Goal: Task Accomplishment & Management: Complete application form

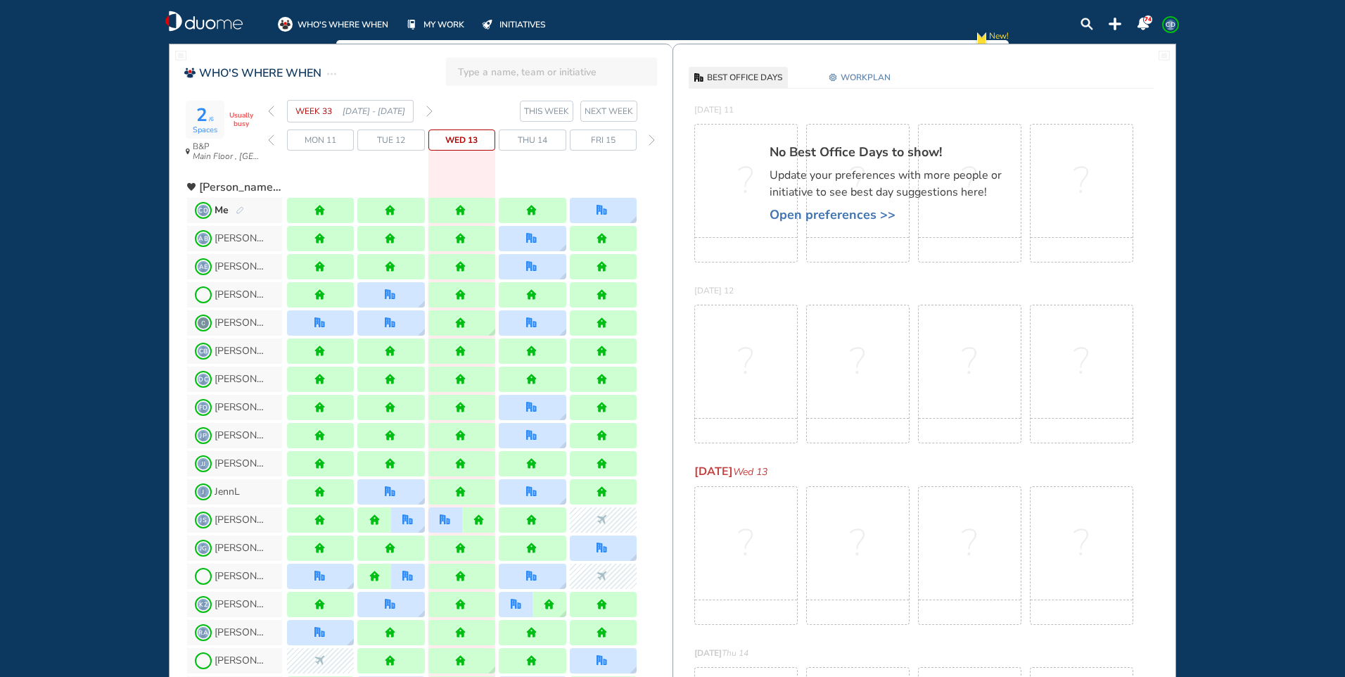
click at [432, 110] on img "forward week" at bounding box center [429, 110] width 6 height 11
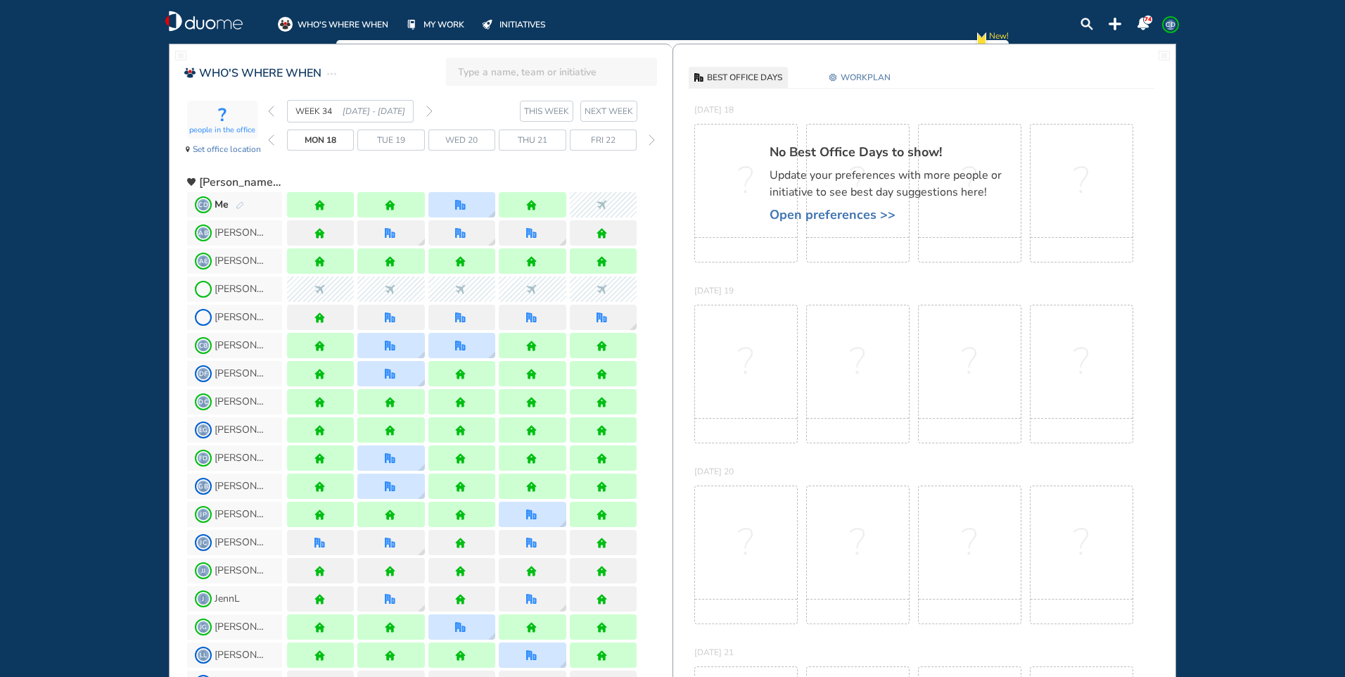
click at [432, 110] on img "forward week" at bounding box center [429, 110] width 6 height 11
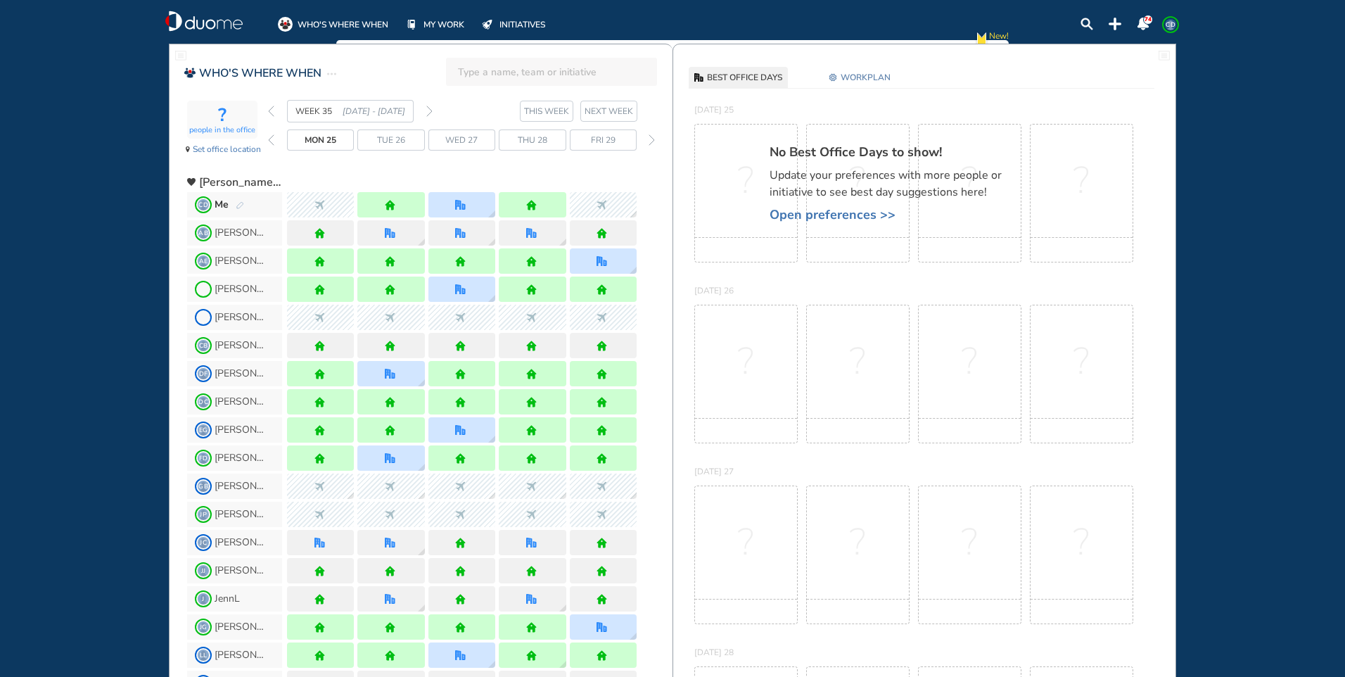
click at [432, 110] on img "forward week" at bounding box center [429, 110] width 6 height 11
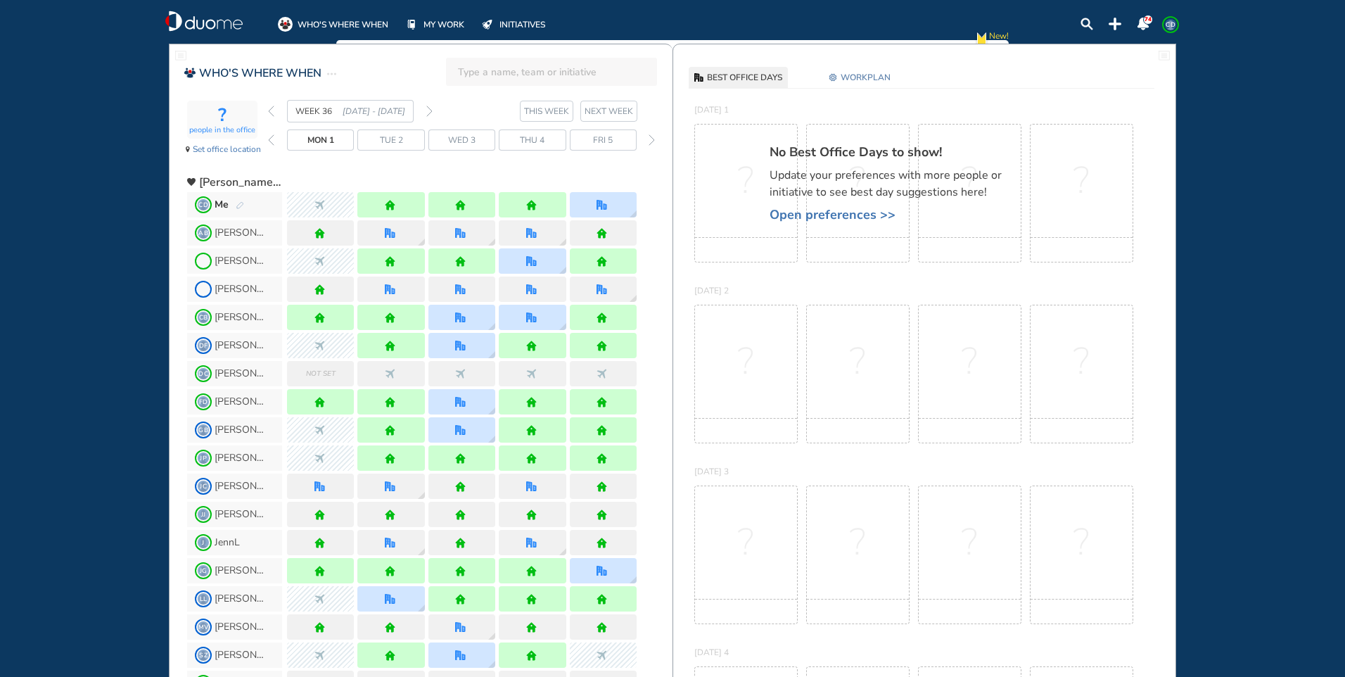
click at [432, 110] on img "forward week" at bounding box center [429, 110] width 6 height 11
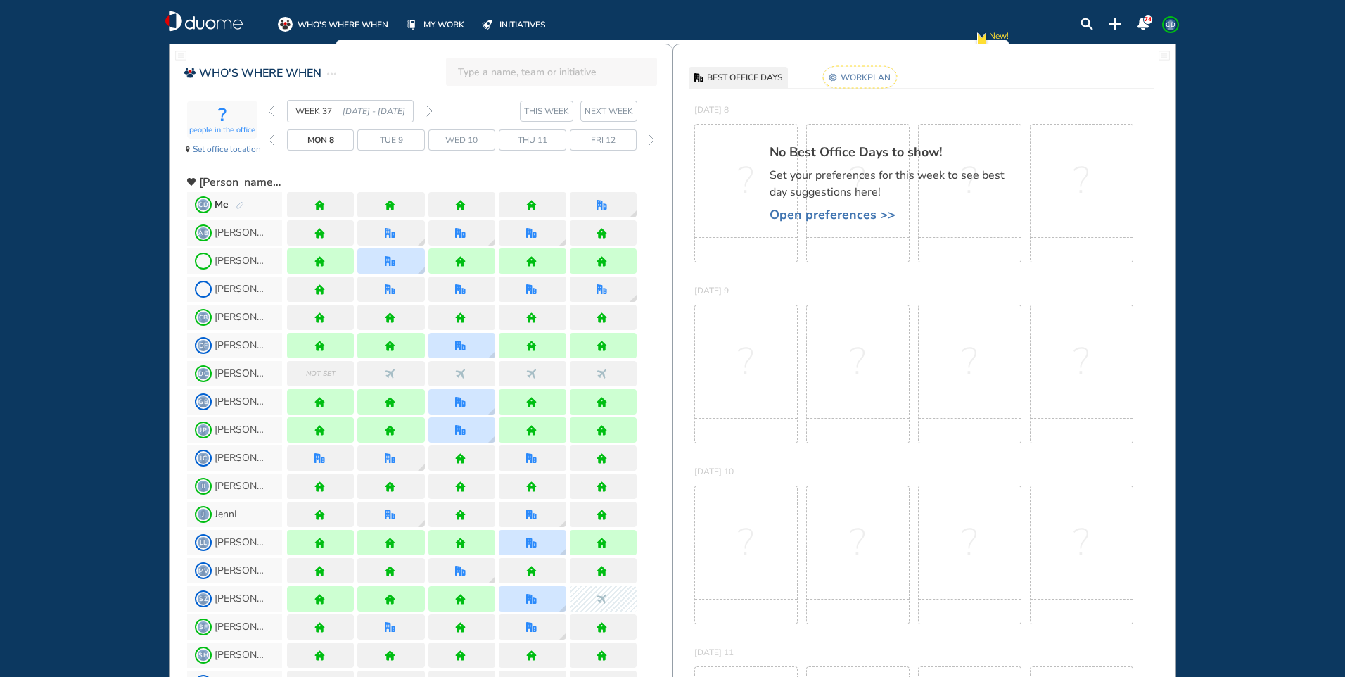
click at [273, 113] on img "back week" at bounding box center [271, 110] width 6 height 11
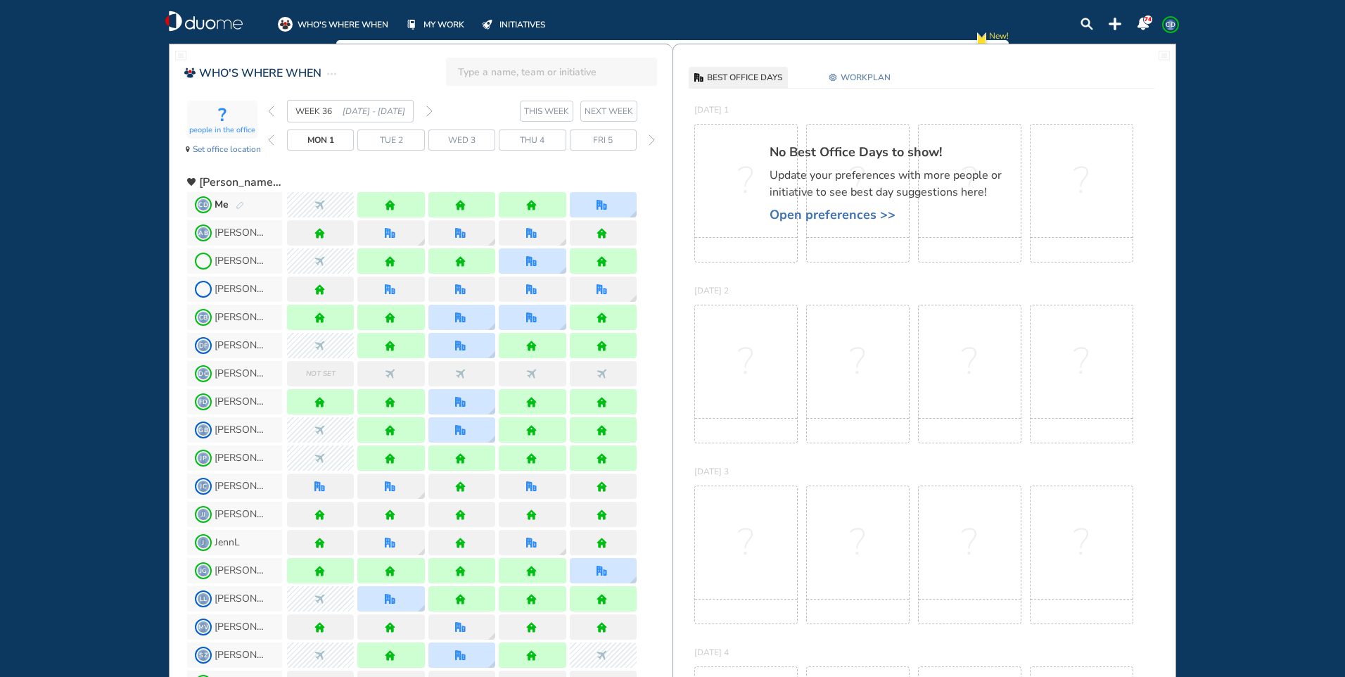
click at [273, 108] on img "back week" at bounding box center [271, 110] width 6 height 11
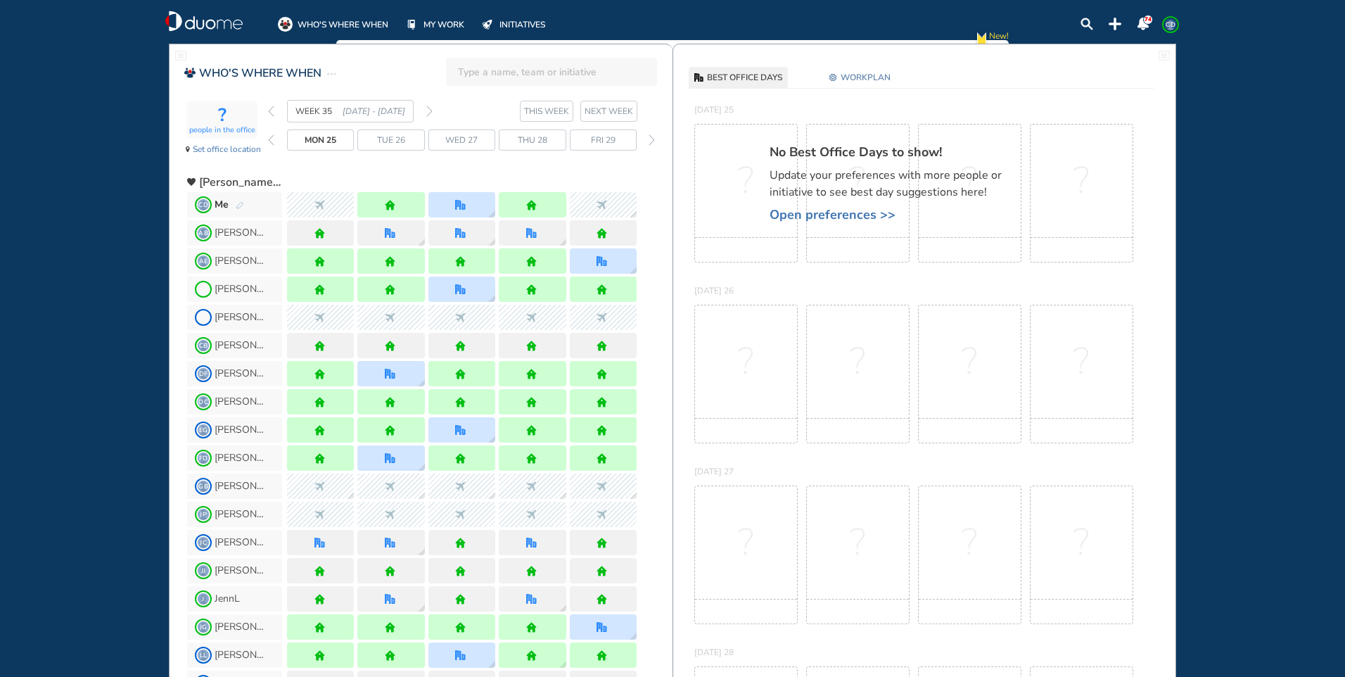
click at [236, 203] on img "pen-edit" at bounding box center [240, 205] width 8 height 9
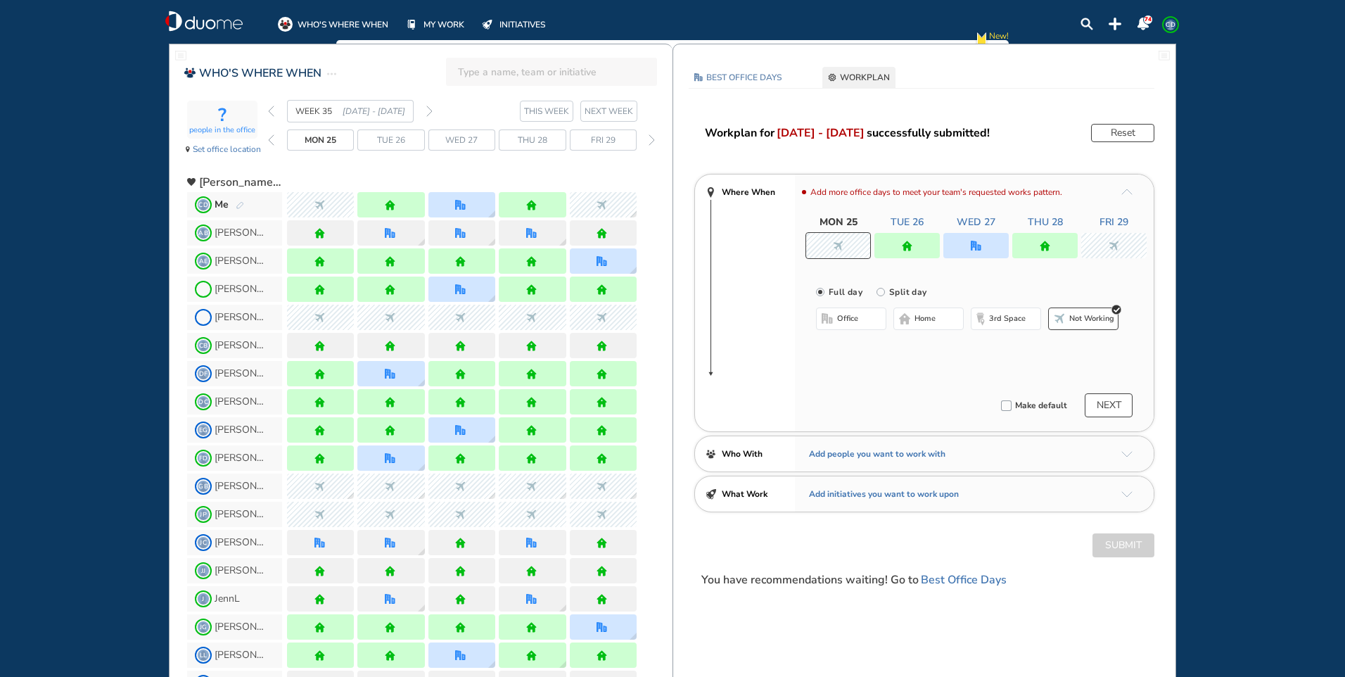
click at [923, 250] on div at bounding box center [906, 245] width 65 height 25
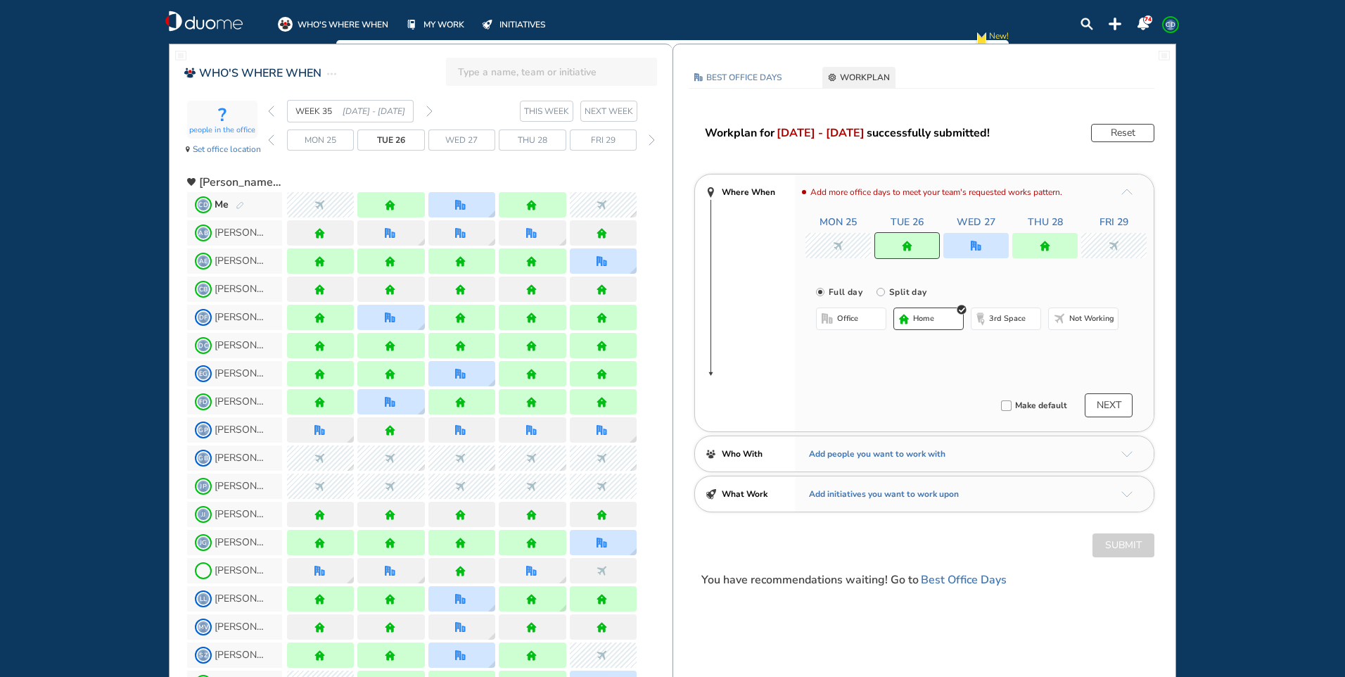
click at [1116, 323] on button "Not working" at bounding box center [1083, 318] width 70 height 23
click at [1129, 539] on button "Submit" at bounding box center [1123, 545] width 62 height 24
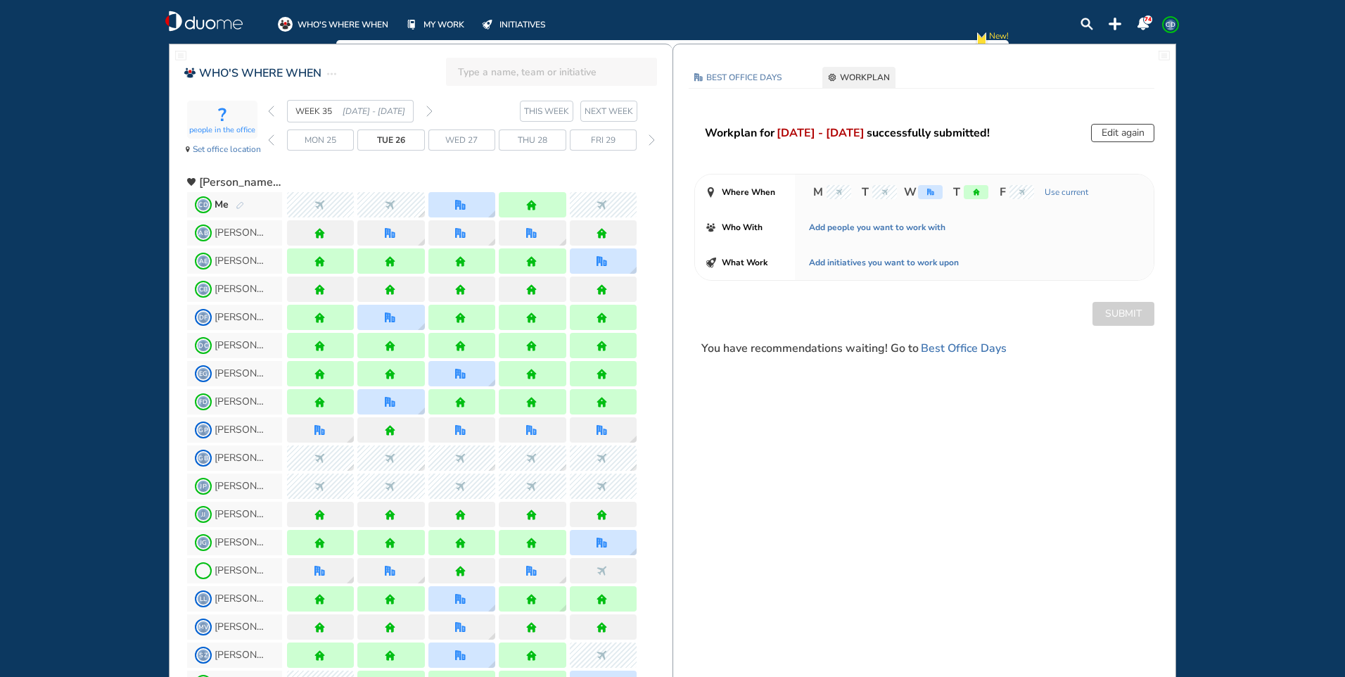
click at [429, 110] on img "forward week" at bounding box center [429, 110] width 6 height 11
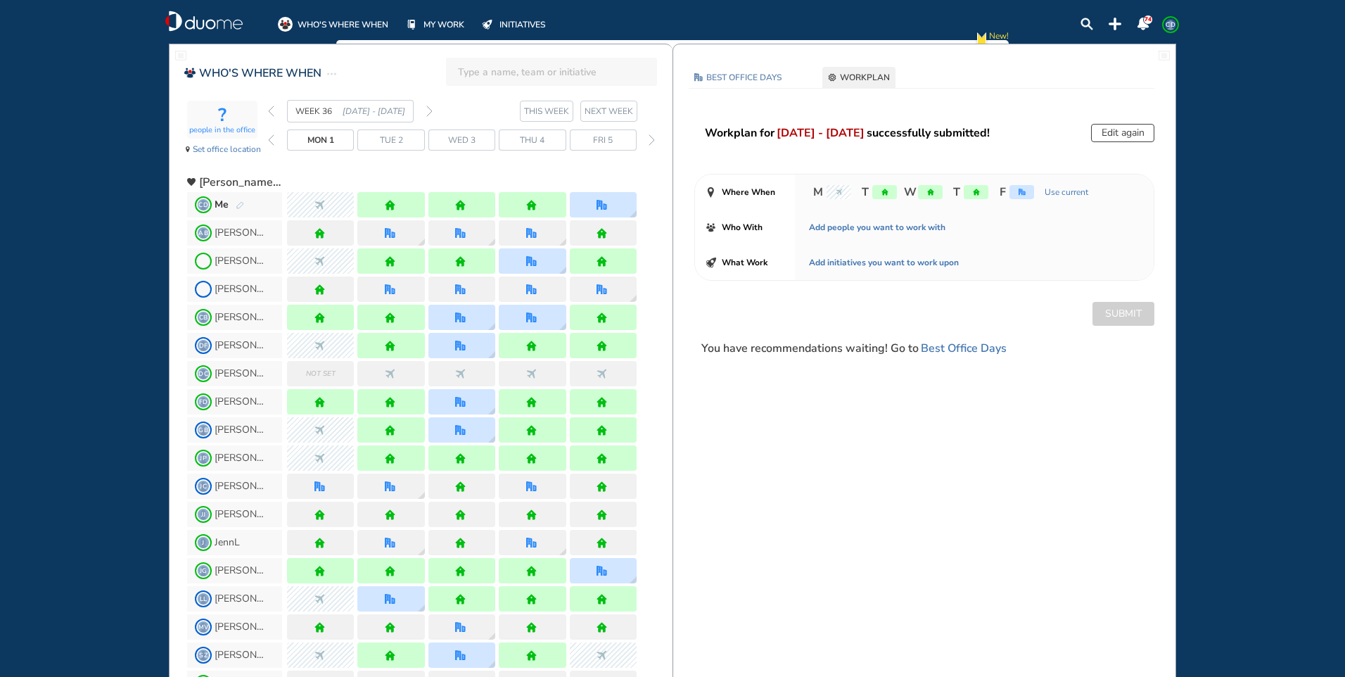
click at [429, 110] on img "forward week" at bounding box center [429, 110] width 6 height 11
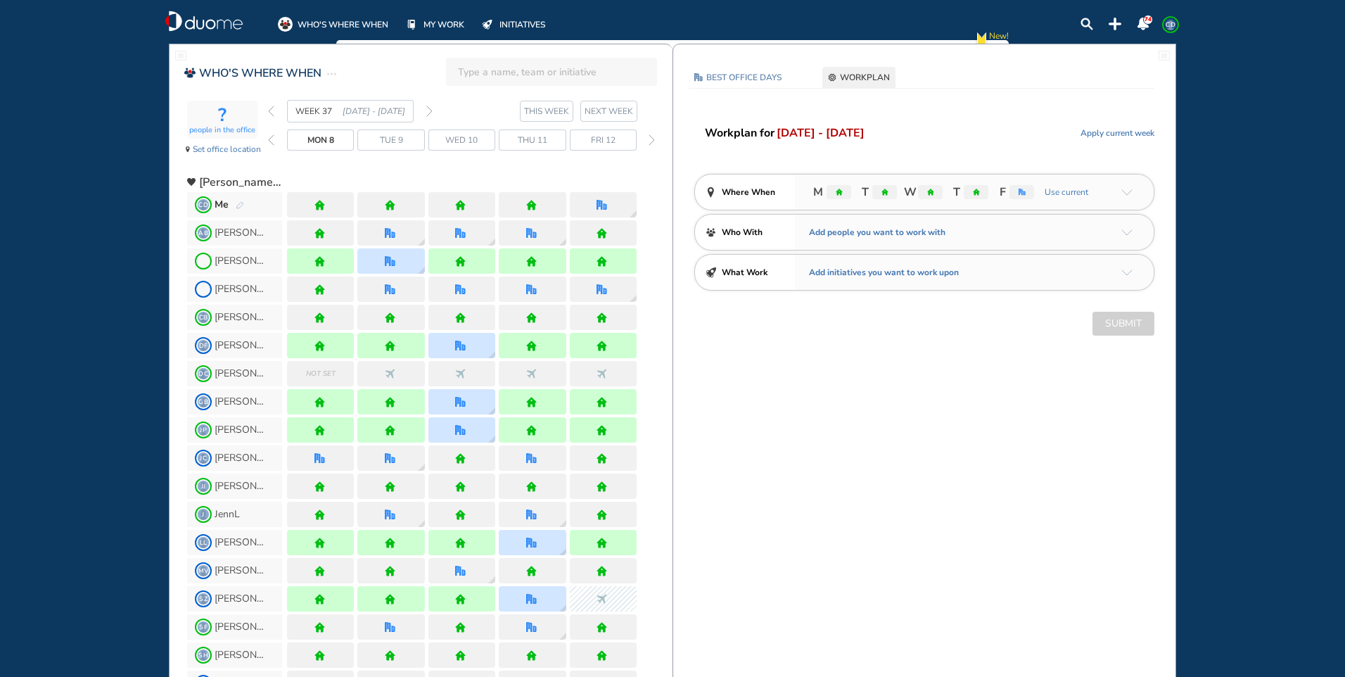
click at [238, 205] on img "pen-edit" at bounding box center [240, 205] width 8 height 9
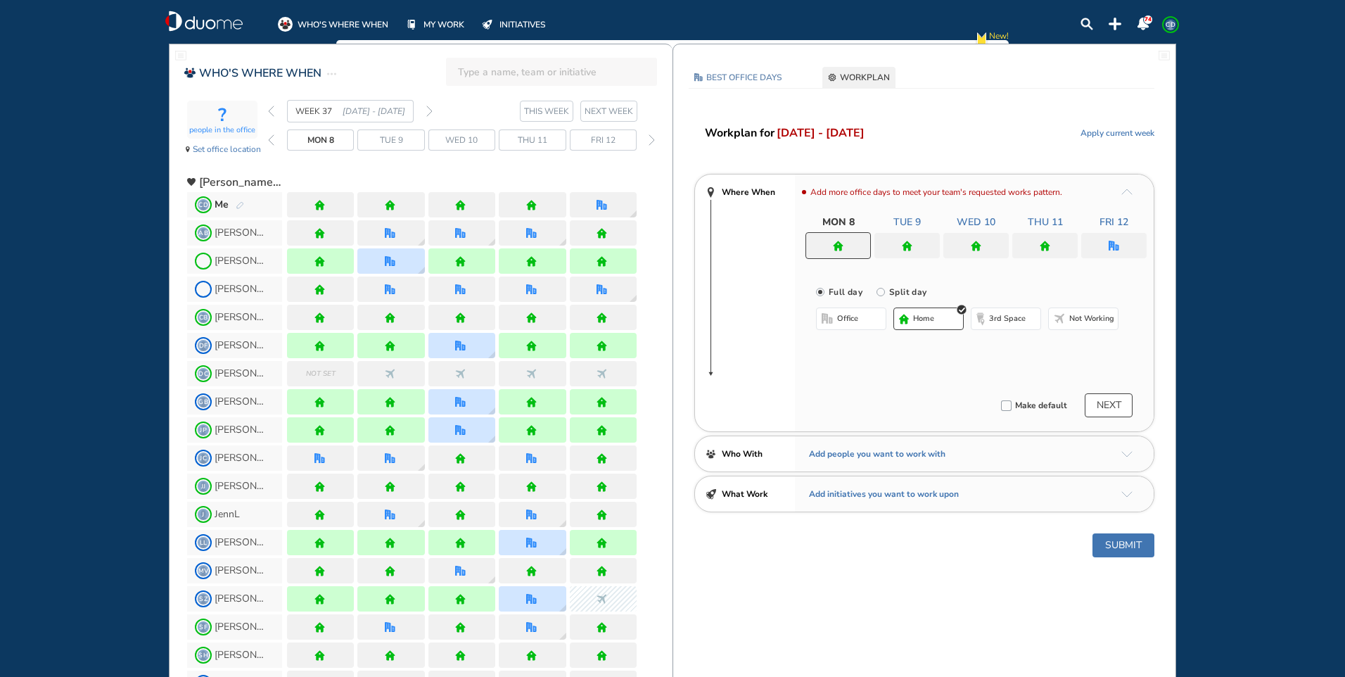
click at [914, 316] on span "home" at bounding box center [923, 318] width 21 height 11
click at [920, 250] on div at bounding box center [906, 245] width 65 height 25
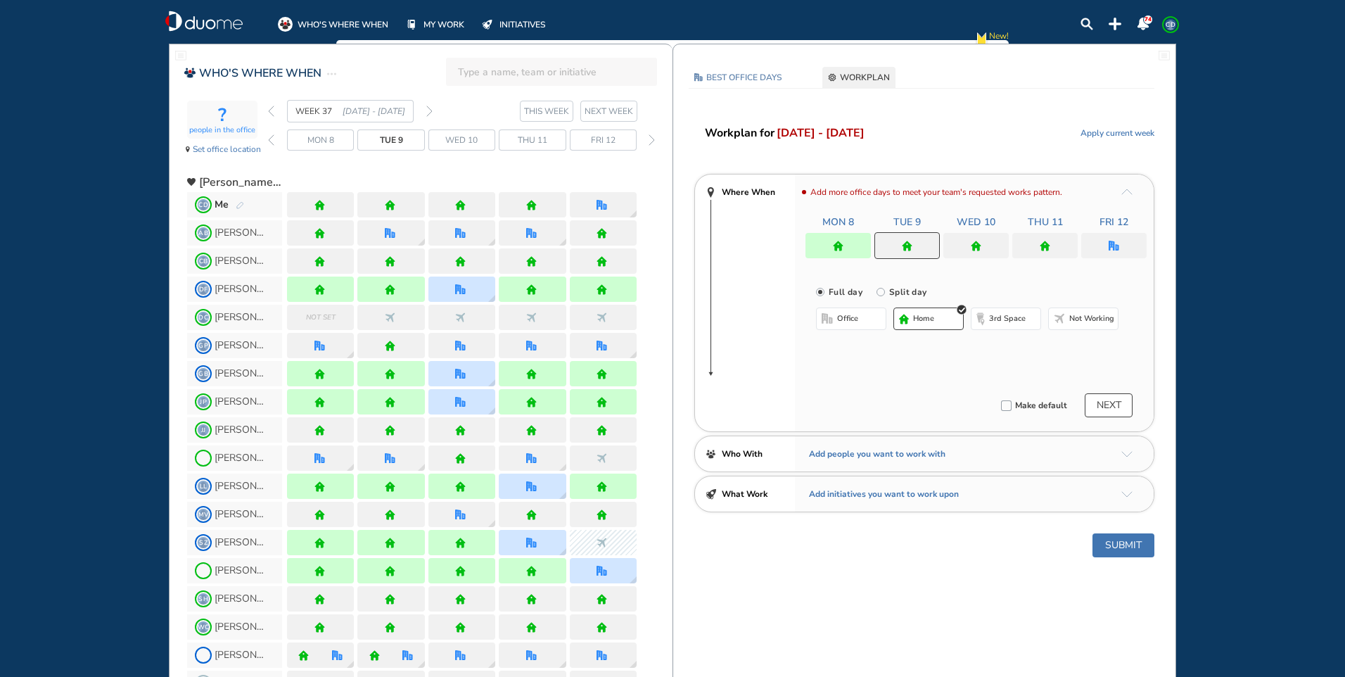
click at [944, 321] on button "home" at bounding box center [928, 318] width 70 height 23
click at [985, 248] on div at bounding box center [975, 245] width 65 height 25
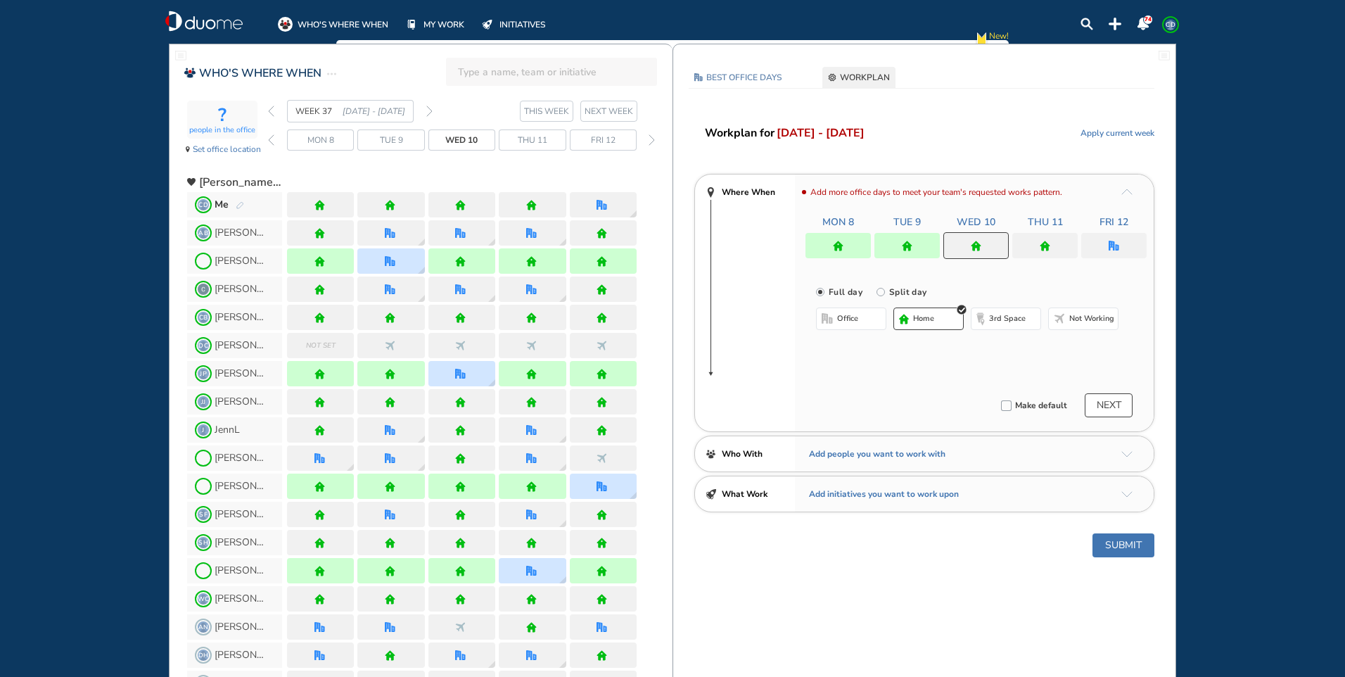
click at [921, 325] on button "home" at bounding box center [928, 318] width 70 height 23
click at [1048, 242] on img "home" at bounding box center [1044, 246] width 11 height 11
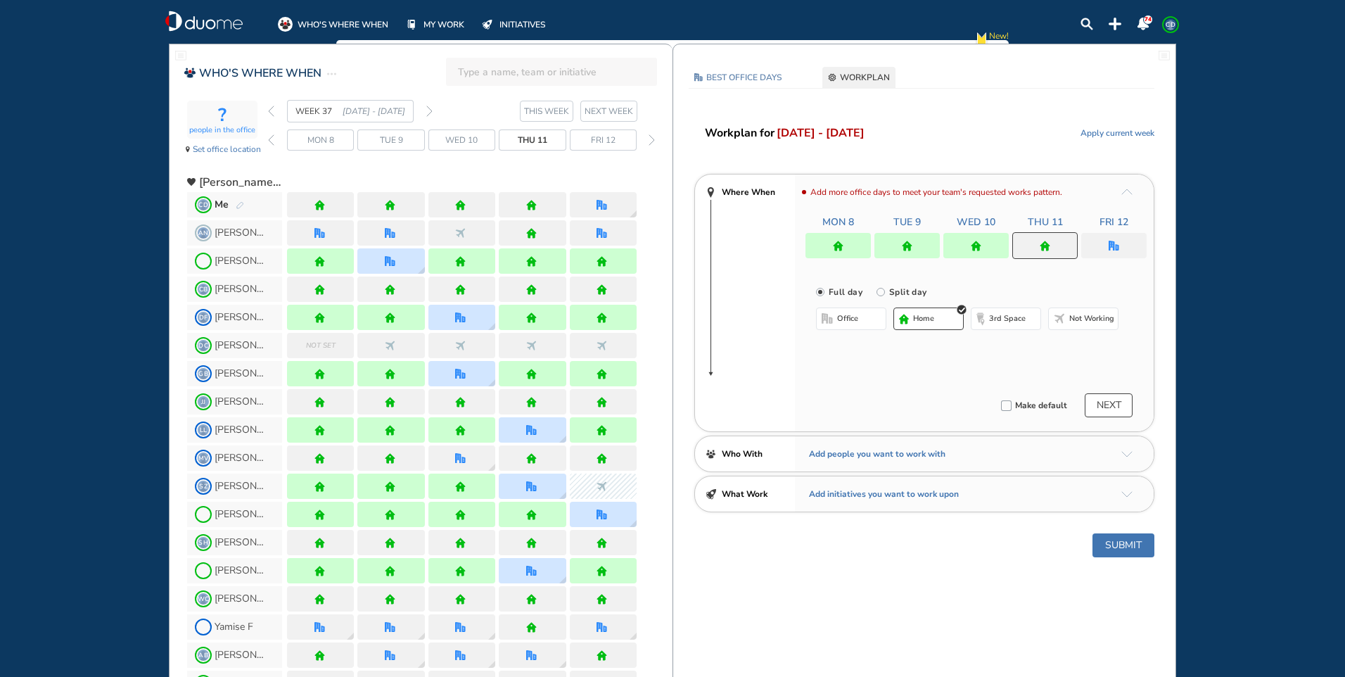
click at [951, 324] on button "home" at bounding box center [928, 318] width 70 height 23
click at [1136, 245] on div at bounding box center [1113, 245] width 65 height 25
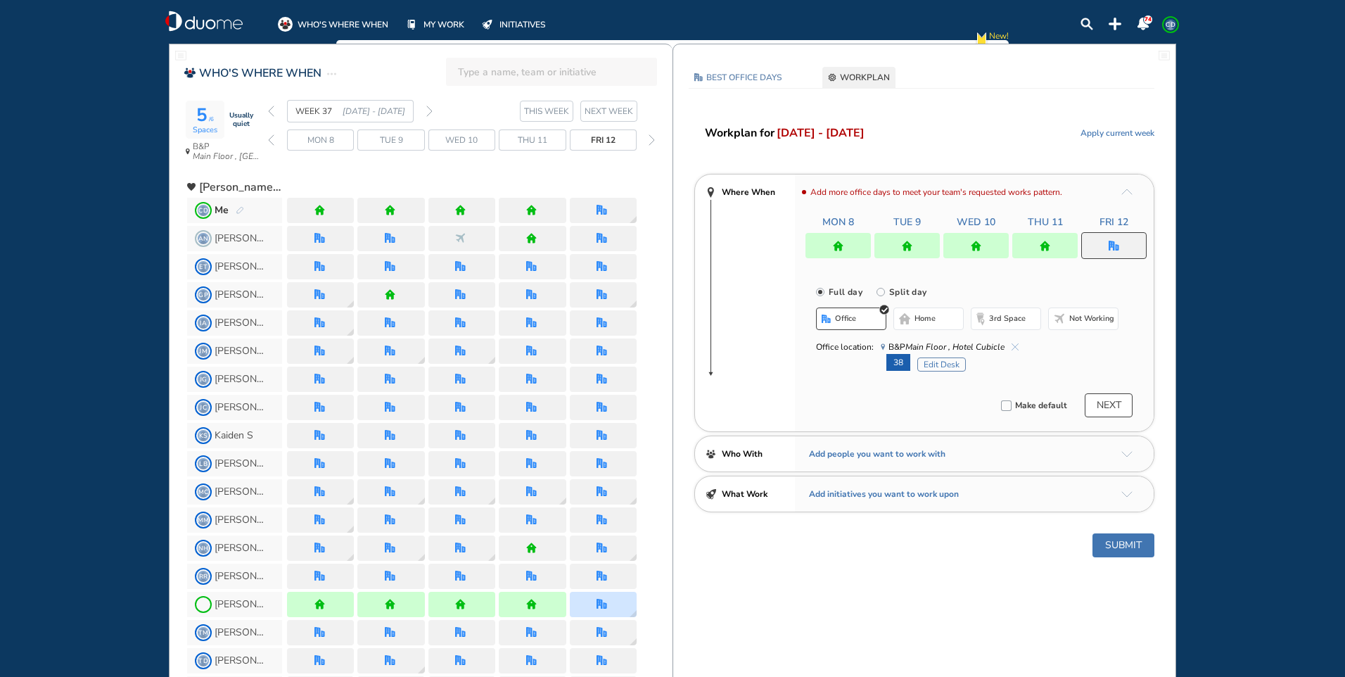
click at [1127, 534] on button "Submit" at bounding box center [1123, 545] width 62 height 24
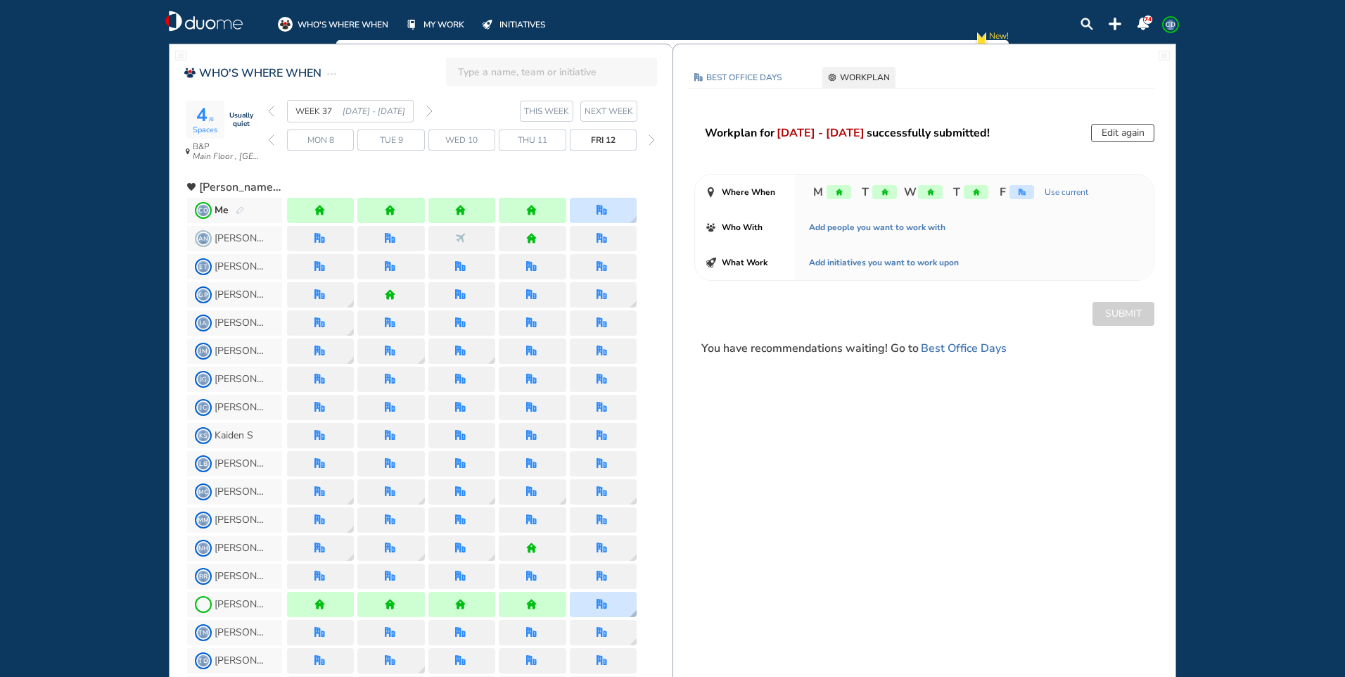
click at [612, 605] on div at bounding box center [603, 603] width 67 height 25
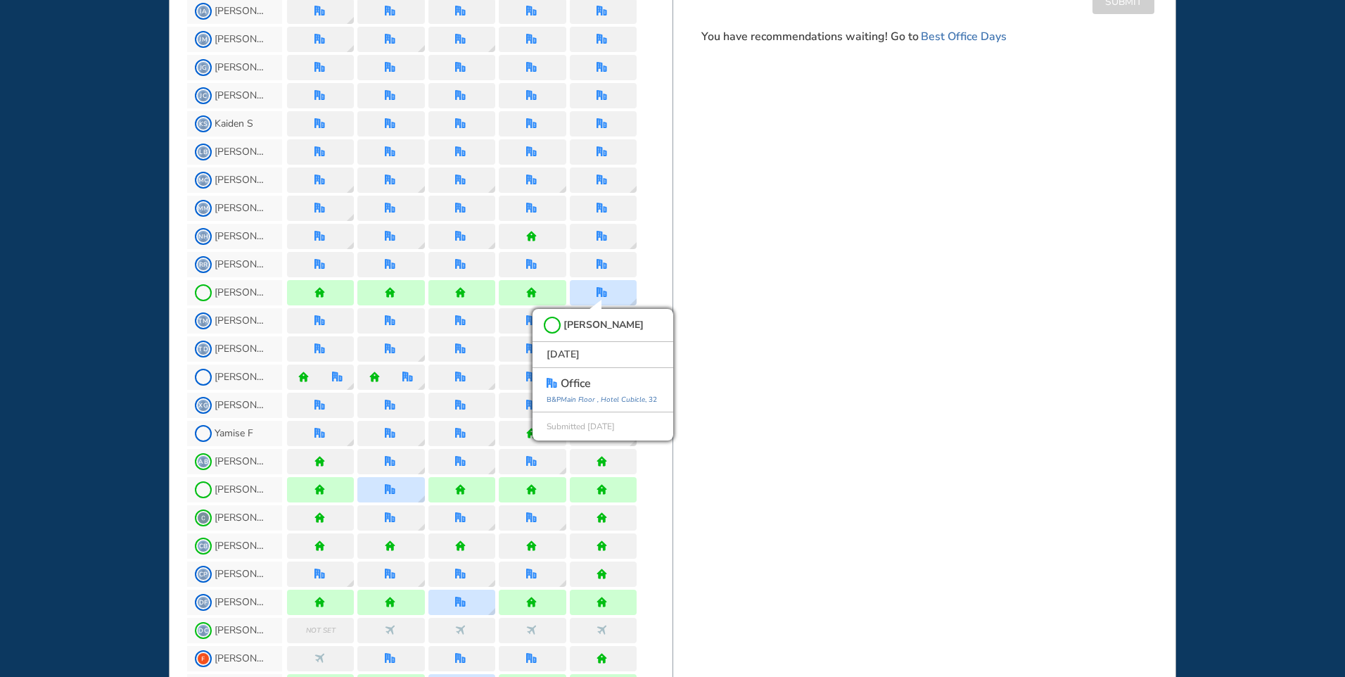
scroll to position [497, 0]
